Goal: Check status: Check status

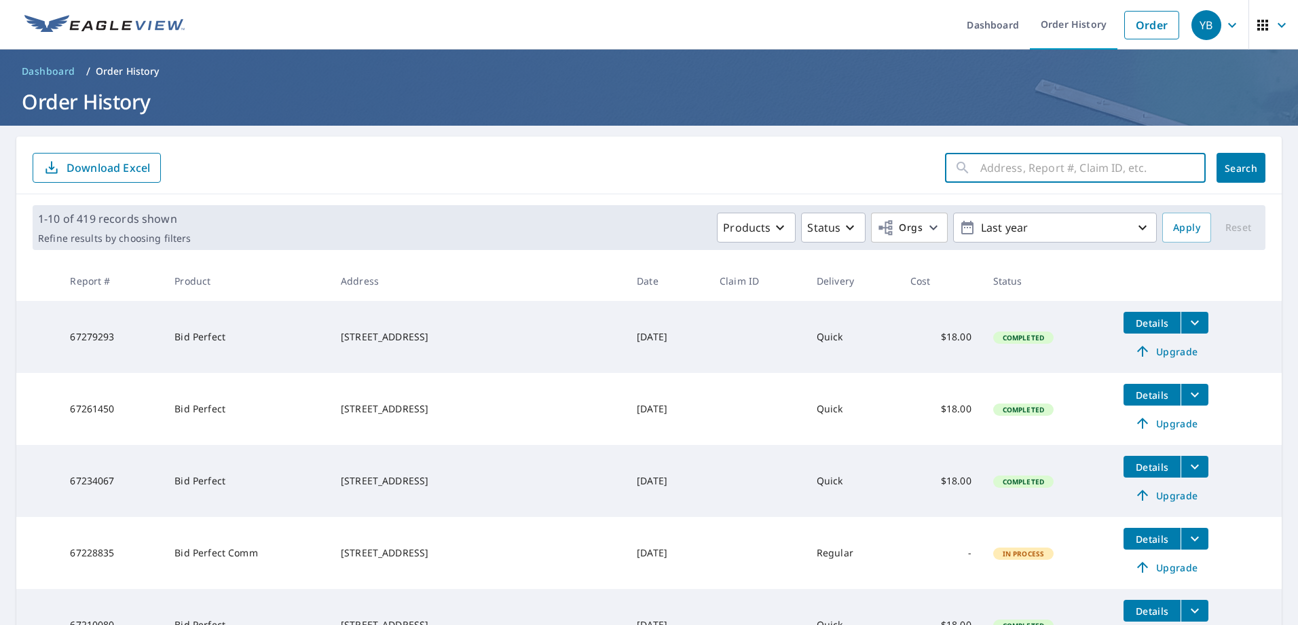
click at [1033, 172] on input "text" at bounding box center [1093, 168] width 225 height 38
type input "813 sw 3 ct"
click button "Search" at bounding box center [1241, 168] width 49 height 30
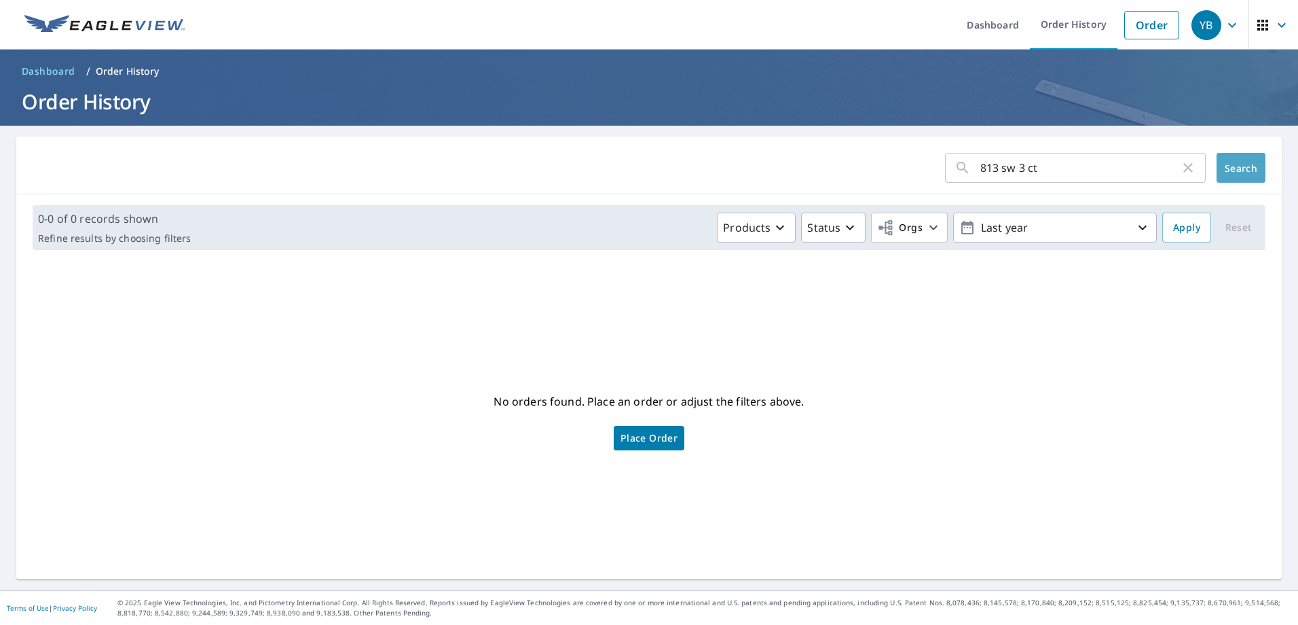
click at [1225, 153] on button "Search" at bounding box center [1241, 168] width 49 height 30
drag, startPoint x: 1064, startPoint y: 173, endPoint x: 937, endPoint y: 189, distance: 128.0
click at [937, 189] on div "813 sw 3 ct ​ Search" at bounding box center [649, 165] width 1266 height 58
type input "813"
click button "Search" at bounding box center [1241, 168] width 49 height 30
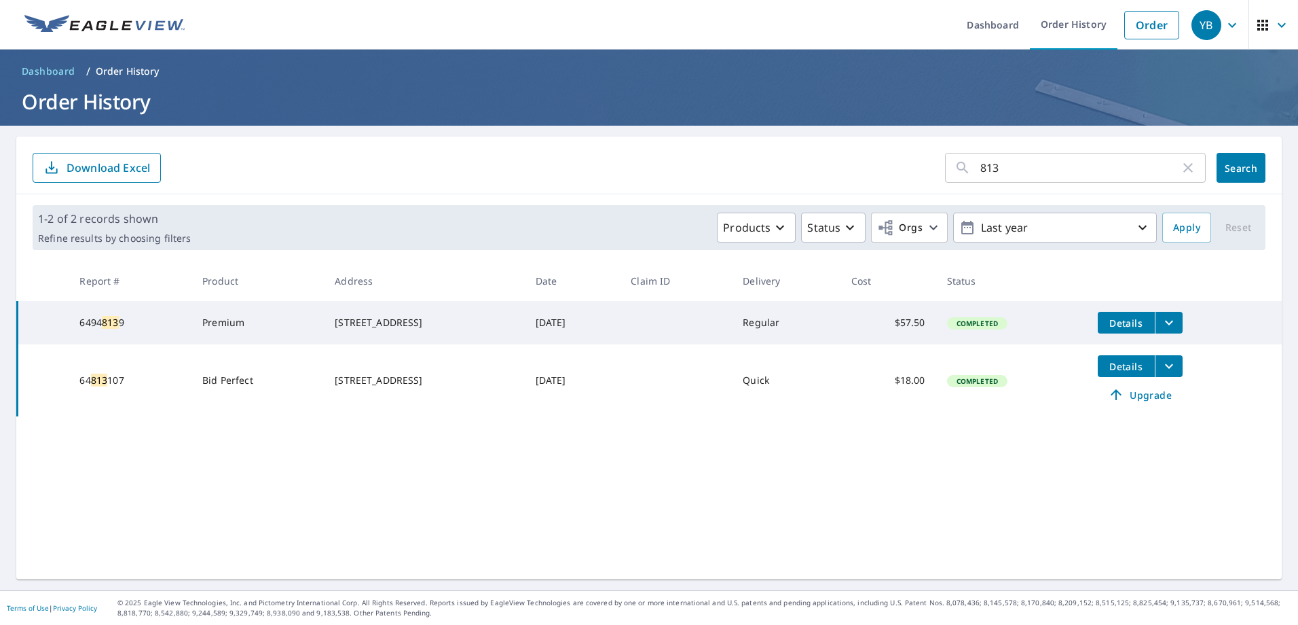
click at [1022, 169] on input "813" at bounding box center [1081, 168] width 200 height 38
type input "813 sw"
click button "Search" at bounding box center [1241, 168] width 49 height 30
